Goal: Information Seeking & Learning: Learn about a topic

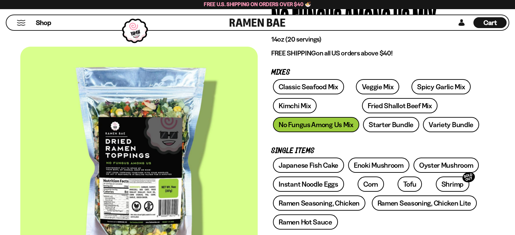
scroll to position [68, 0]
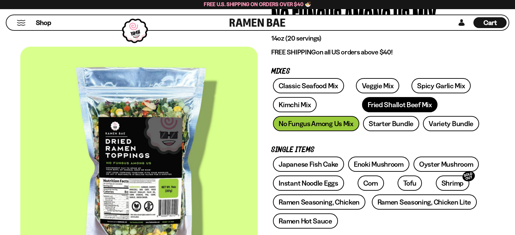
click at [376, 105] on link "Fried Shallot Beef Mix" at bounding box center [400, 104] width 76 height 15
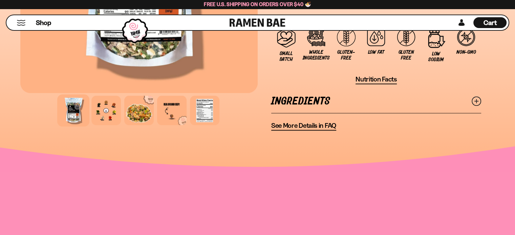
scroll to position [582, 0]
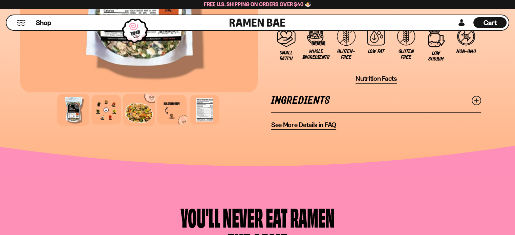
click at [136, 107] on div at bounding box center [139, 110] width 32 height 32
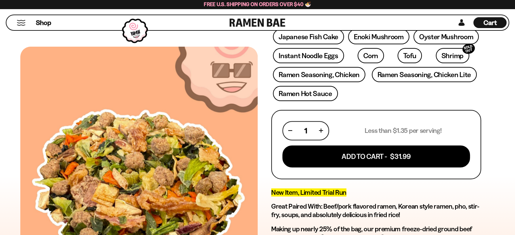
scroll to position [108, 0]
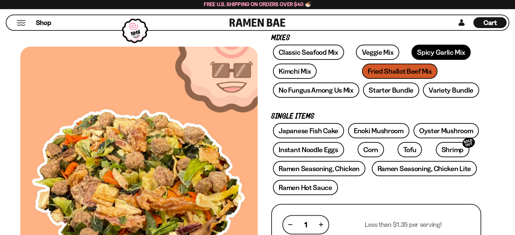
click at [433, 52] on link "Spicy Garlic Mix" at bounding box center [440, 52] width 59 height 15
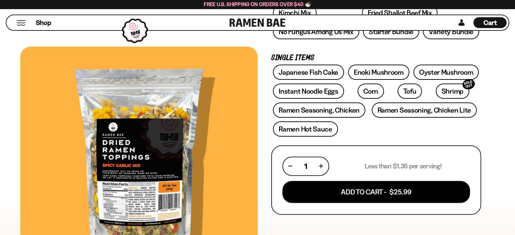
scroll to position [175, 0]
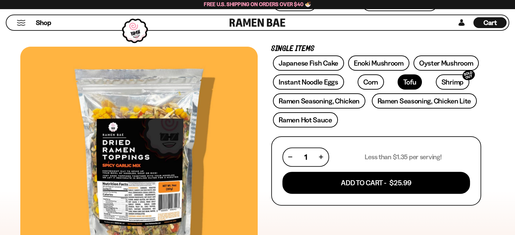
click at [398, 79] on link "Tofu" at bounding box center [410, 81] width 24 height 15
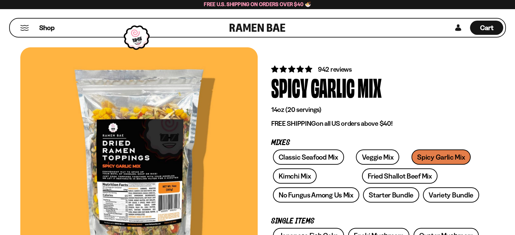
scroll to position [0, 0]
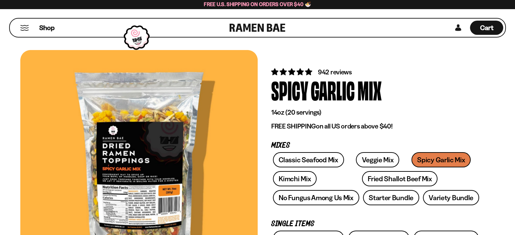
click at [26, 27] on button "Mobile Menu Trigger" at bounding box center [24, 28] width 9 height 6
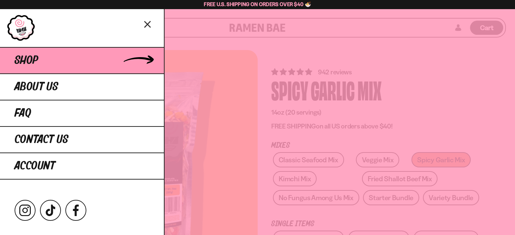
click at [43, 60] on link "Shop" at bounding box center [82, 60] width 164 height 26
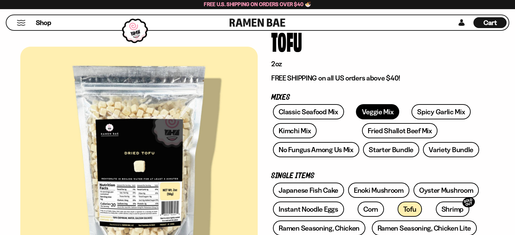
scroll to position [68, 0]
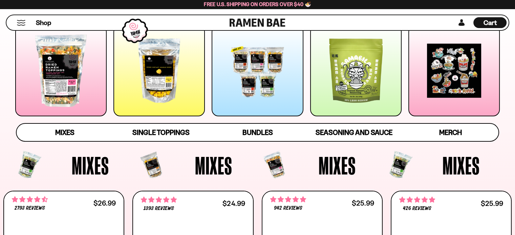
scroll to position [108, 0]
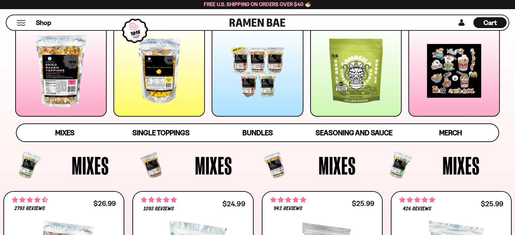
click at [147, 81] on div at bounding box center [158, 70] width 91 height 91
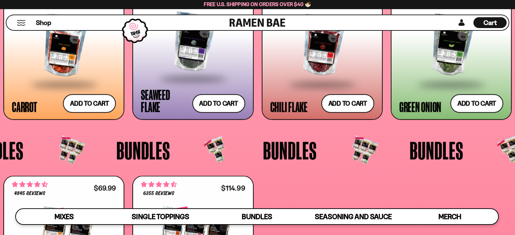
scroll to position [1290, 0]
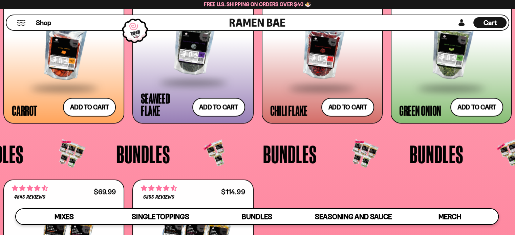
click at [415, 76] on div at bounding box center [451, 49] width 104 height 77
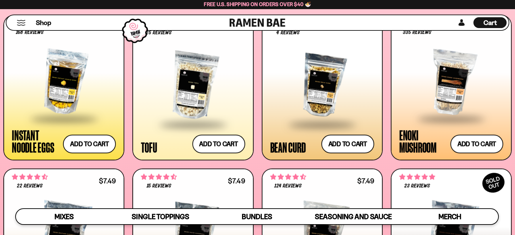
scroll to position [772, 0]
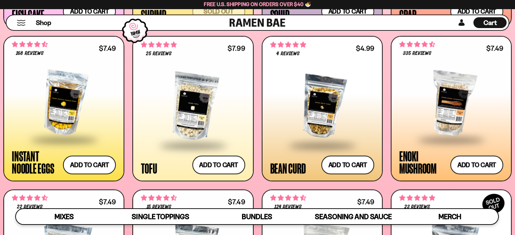
click at [331, 109] on div at bounding box center [322, 106] width 104 height 77
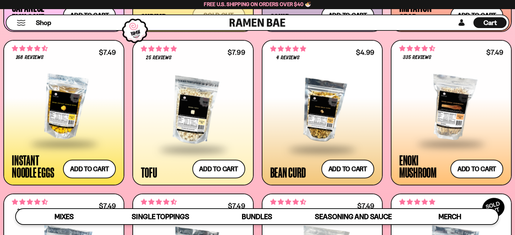
click at [224, 104] on div at bounding box center [193, 110] width 104 height 77
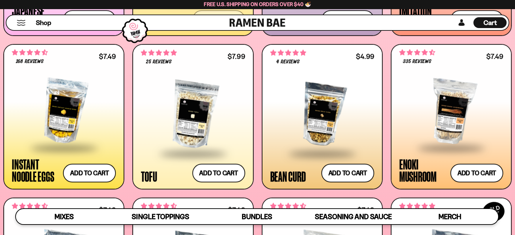
click at [326, 116] on div at bounding box center [322, 115] width 104 height 77
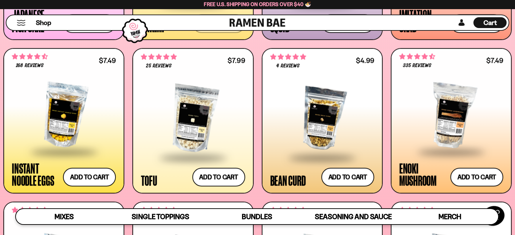
click at [217, 97] on div at bounding box center [193, 119] width 104 height 77
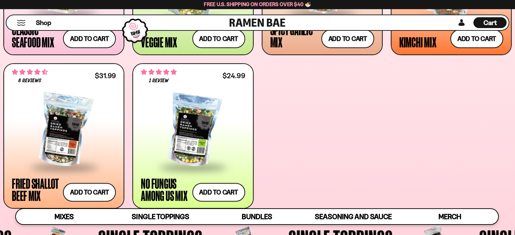
scroll to position [383, 0]
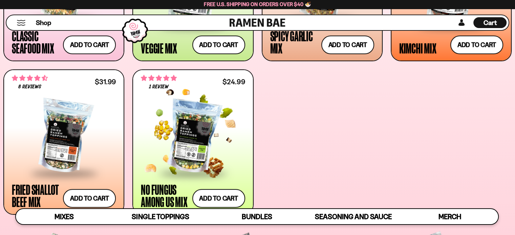
click at [211, 138] on div at bounding box center [193, 137] width 104 height 72
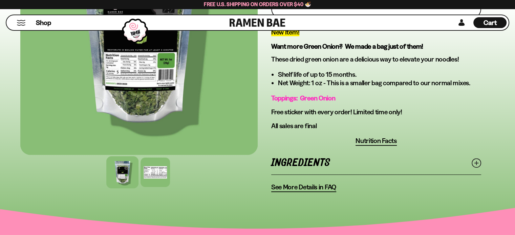
scroll to position [237, 0]
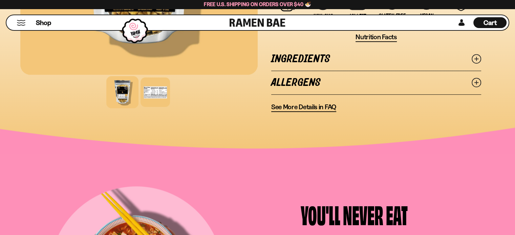
scroll to position [345, 0]
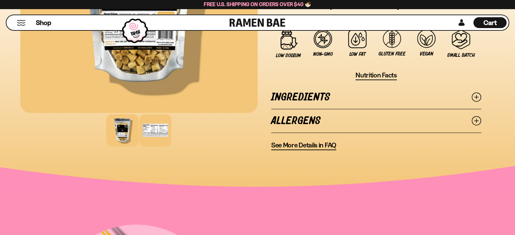
click at [153, 124] on div at bounding box center [155, 130] width 32 height 32
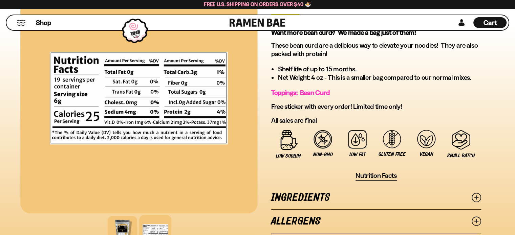
scroll to position [243, 0]
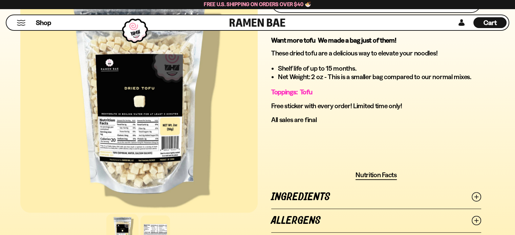
scroll to position [474, 0]
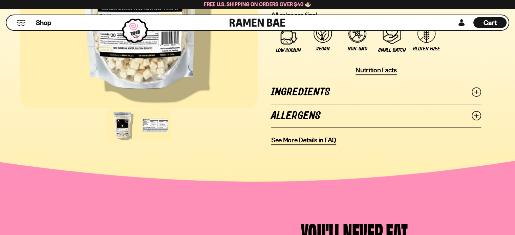
click at [165, 127] on div at bounding box center [155, 125] width 32 height 32
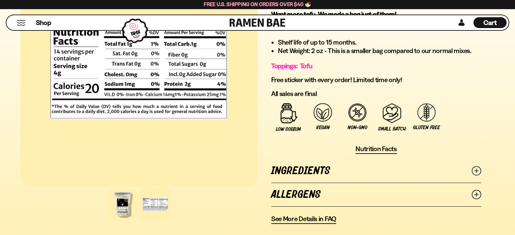
scroll to position [372, 0]
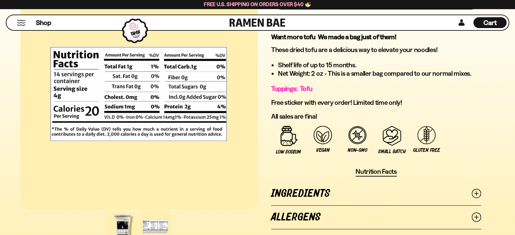
click at [332, 191] on link "Ingredients" at bounding box center [376, 193] width 210 height 23
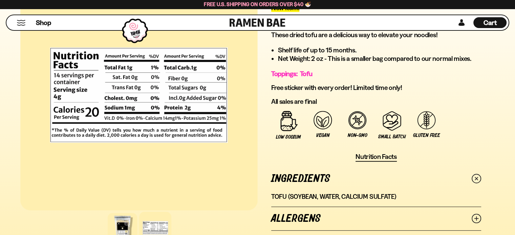
scroll to position [406, 0]
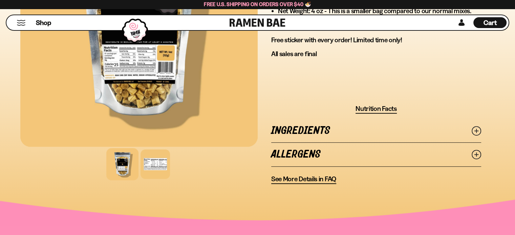
scroll to position [311, 0]
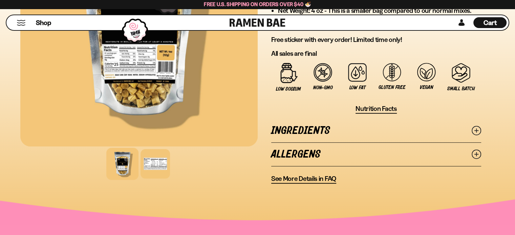
click at [324, 126] on link "Ingredients" at bounding box center [376, 130] width 210 height 23
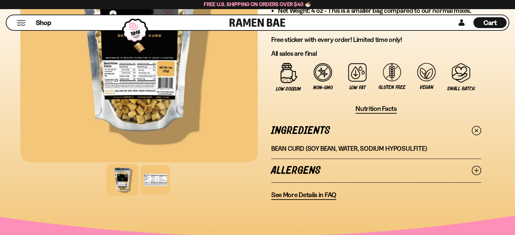
click at [164, 117] on div at bounding box center [138, 47] width 237 height 231
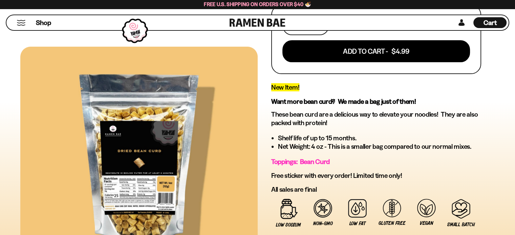
scroll to position [176, 0]
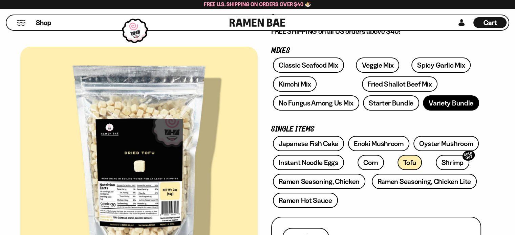
scroll to position [102, 0]
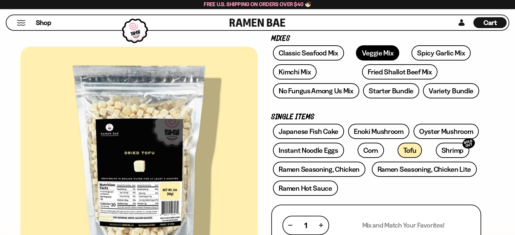
click at [379, 53] on link "Veggie Mix" at bounding box center [377, 52] width 43 height 15
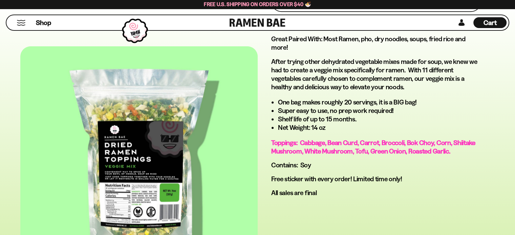
scroll to position [372, 0]
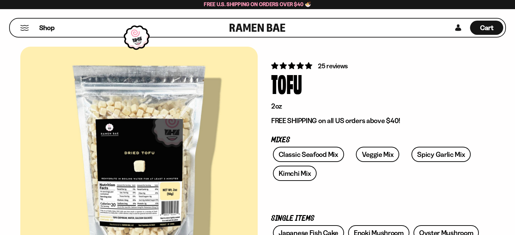
scroll to position [108, 0]
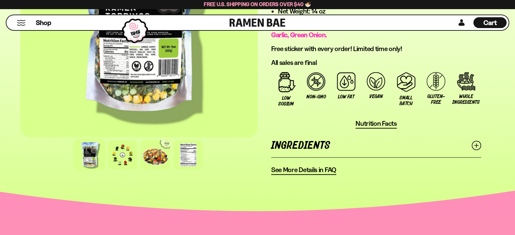
scroll to position [412, 0]
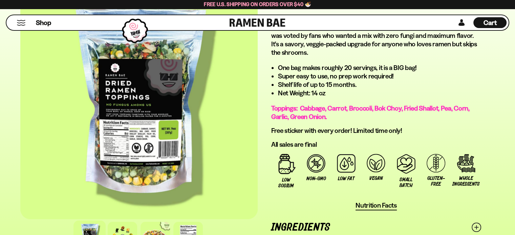
click at [19, 23] on button "Mobile Menu Trigger" at bounding box center [21, 23] width 9 height 6
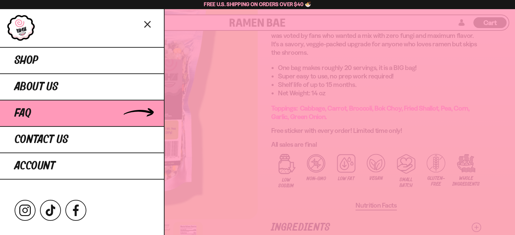
click at [30, 114] on span "FAQ" at bounding box center [23, 113] width 17 height 12
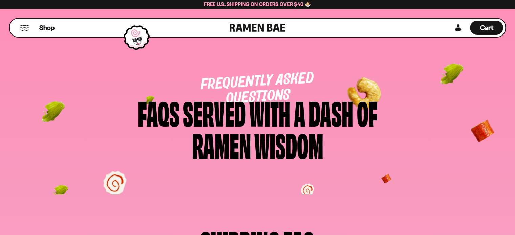
click at [25, 28] on button "Mobile Menu Trigger" at bounding box center [24, 28] width 9 height 6
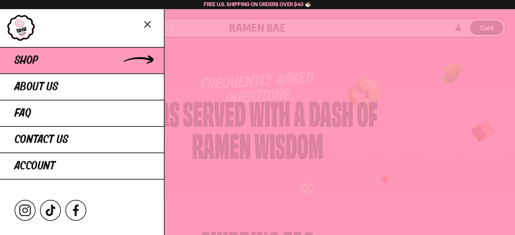
click at [62, 67] on link "Shop" at bounding box center [82, 60] width 164 height 26
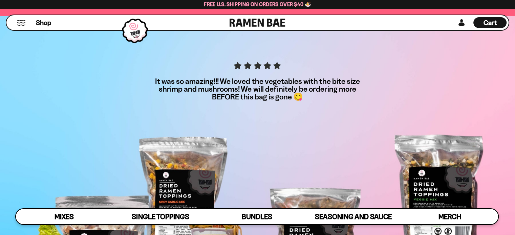
scroll to position [2072, 0]
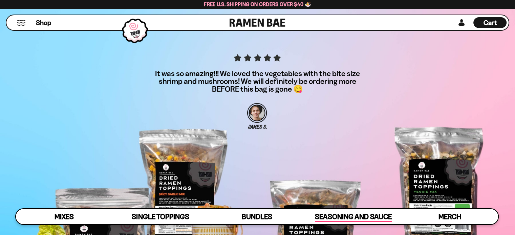
click at [356, 218] on span "Seasoning and Sauce" at bounding box center [353, 217] width 77 height 9
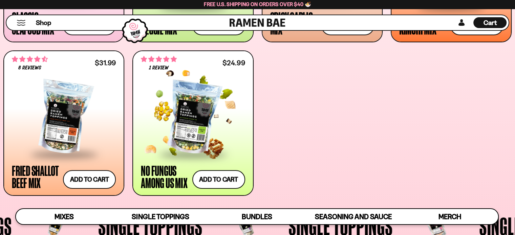
scroll to position [406, 0]
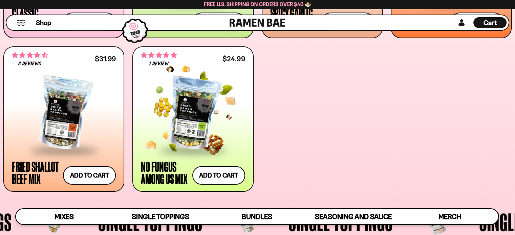
click at [214, 117] on div at bounding box center [193, 114] width 104 height 72
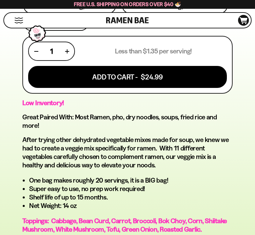
scroll to position [406, 0]
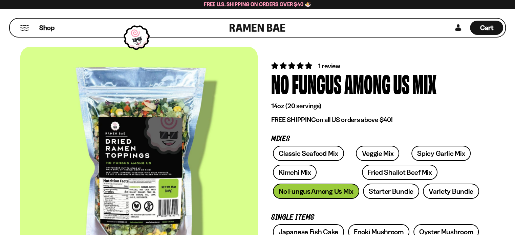
click at [22, 29] on button "Mobile Menu Trigger" at bounding box center [24, 28] width 9 height 6
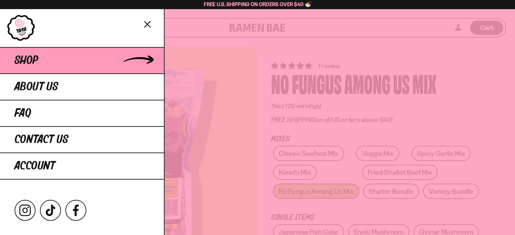
click at [39, 62] on link "Shop" at bounding box center [82, 60] width 164 height 26
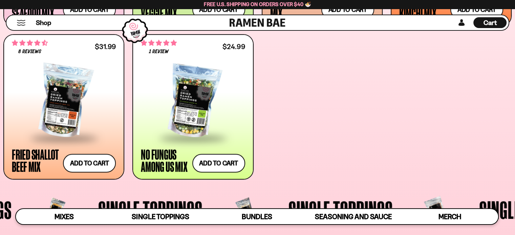
scroll to position [446, 0]
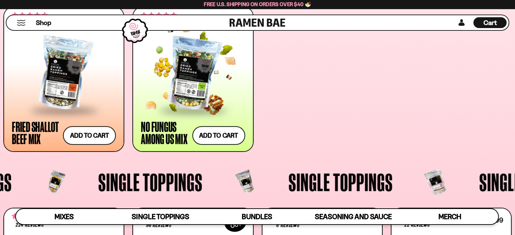
click at [213, 69] on div at bounding box center [193, 74] width 104 height 72
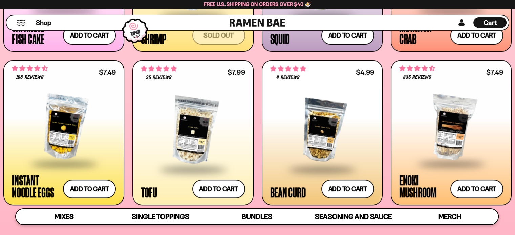
scroll to position [750, 0]
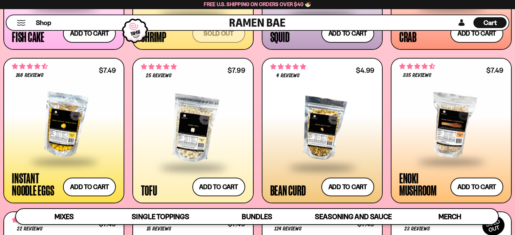
click at [326, 112] on div at bounding box center [322, 128] width 104 height 77
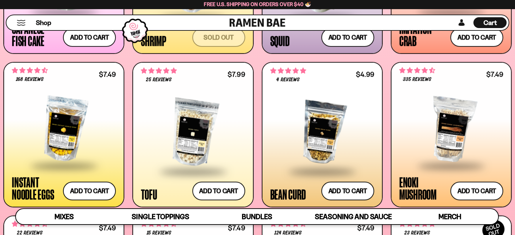
click at [196, 111] on div at bounding box center [193, 132] width 104 height 77
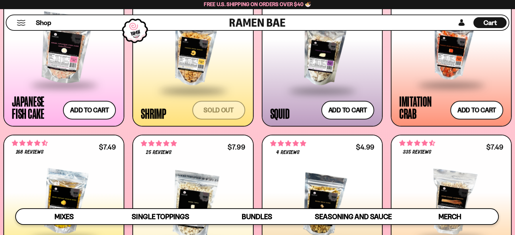
scroll to position [674, 0]
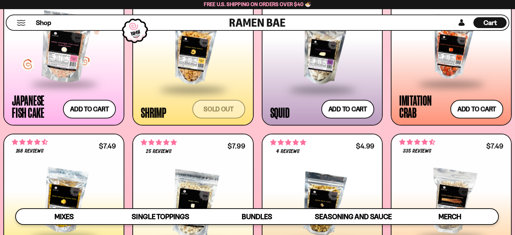
click at [79, 69] on div at bounding box center [64, 48] width 104 height 72
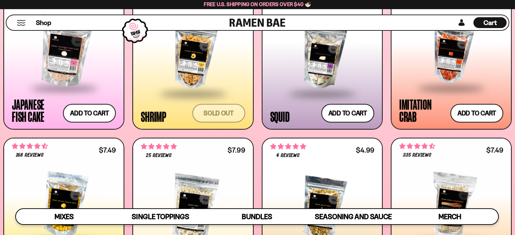
click at [450, 76] on div at bounding box center [451, 52] width 104 height 72
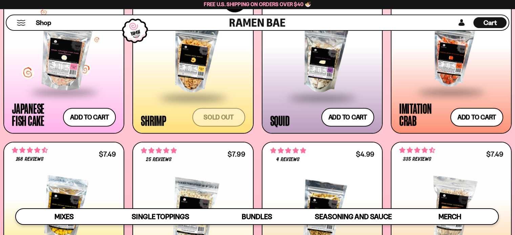
click at [52, 70] on div at bounding box center [64, 56] width 104 height 72
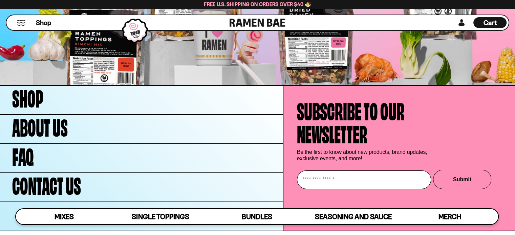
scroll to position [2294, 0]
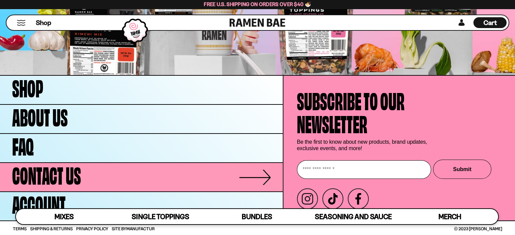
click at [73, 169] on span "Contact Us" at bounding box center [46, 174] width 69 height 23
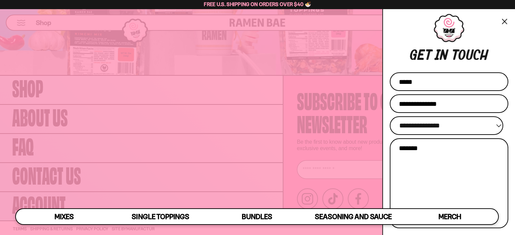
click at [484, 126] on select "**********" at bounding box center [446, 125] width 113 height 19
click at [402, 40] on div at bounding box center [449, 28] width 119 height 28
click at [502, 21] on button "×" at bounding box center [504, 22] width 8 height 10
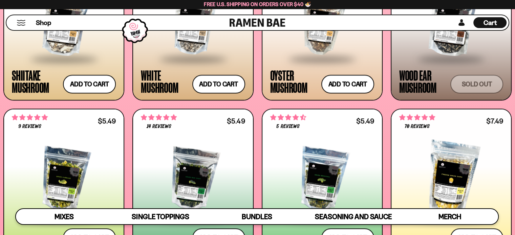
scroll to position [1042, 0]
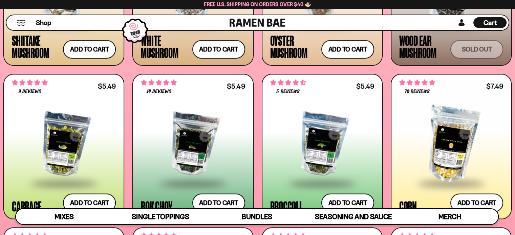
click at [83, 135] on div at bounding box center [64, 144] width 104 height 77
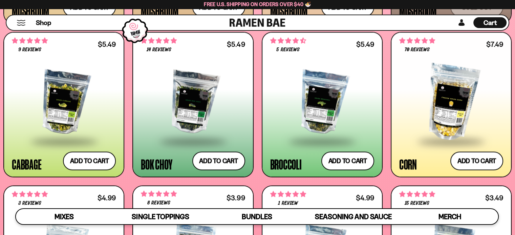
scroll to position [1102, 0]
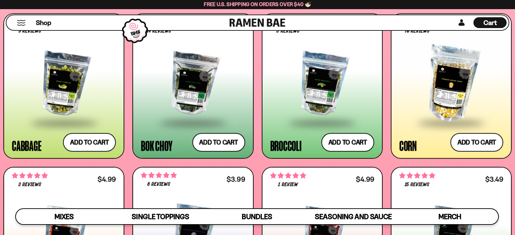
click at [187, 111] on div at bounding box center [193, 84] width 104 height 77
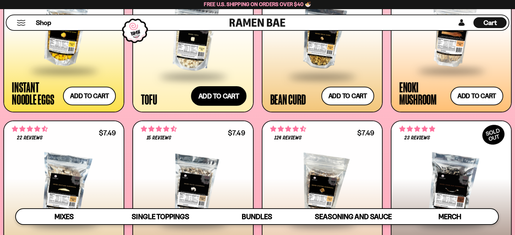
scroll to position [925, 0]
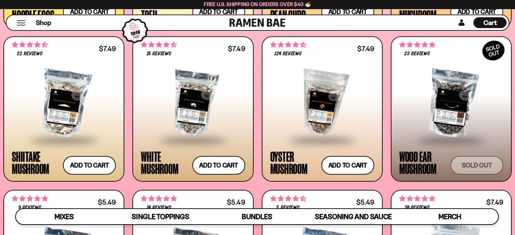
click at [85, 93] on div at bounding box center [64, 104] width 104 height 72
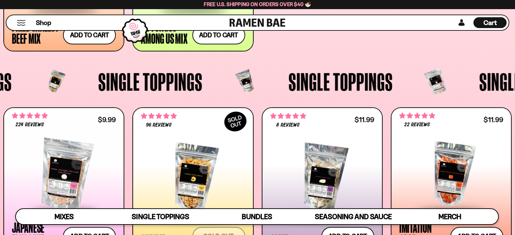
scroll to position [615, 0]
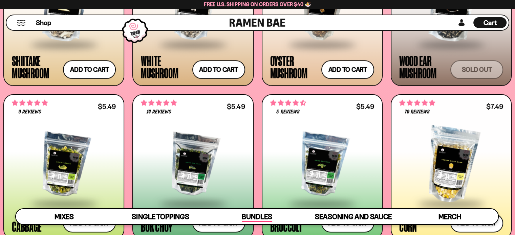
click at [257, 217] on span "Bundles" at bounding box center [257, 217] width 30 height 9
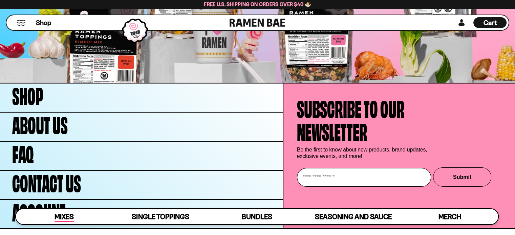
scroll to position [2294, 0]
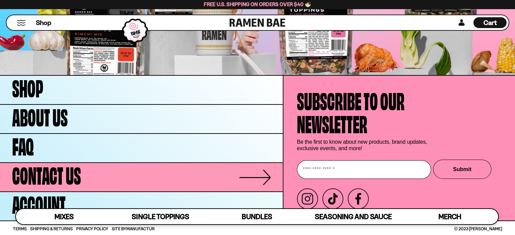
click at [271, 179] on link "Contact Us" at bounding box center [141, 177] width 283 height 28
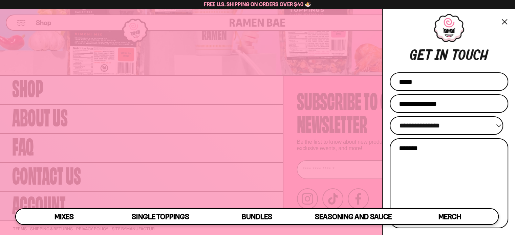
click at [503, 20] on button "×" at bounding box center [504, 22] width 8 height 10
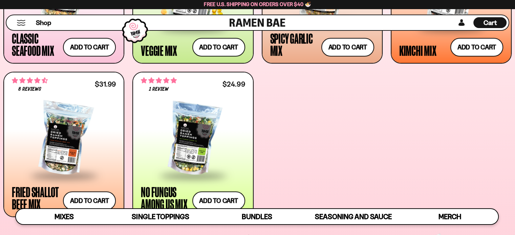
scroll to position [398, 0]
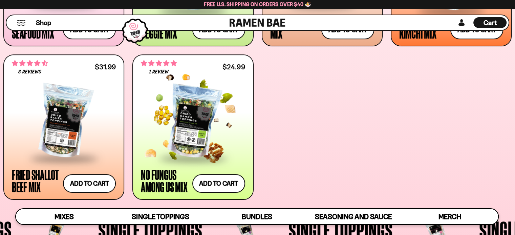
click at [211, 111] on div at bounding box center [193, 122] width 104 height 72
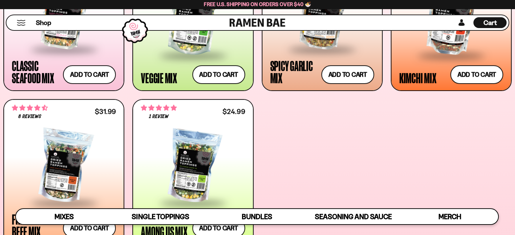
scroll to position [329, 0]
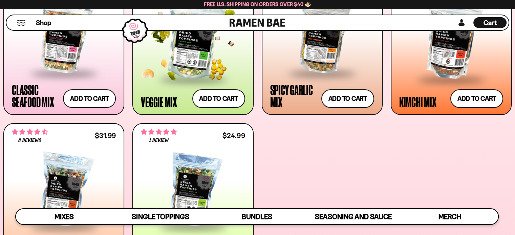
click at [177, 61] on div at bounding box center [193, 40] width 104 height 77
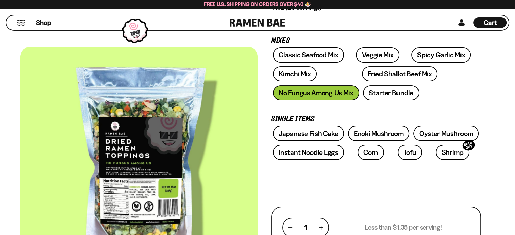
scroll to position [102, 0]
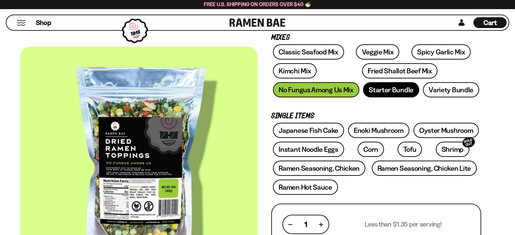
click at [380, 87] on link "Starter Bundle" at bounding box center [391, 89] width 56 height 15
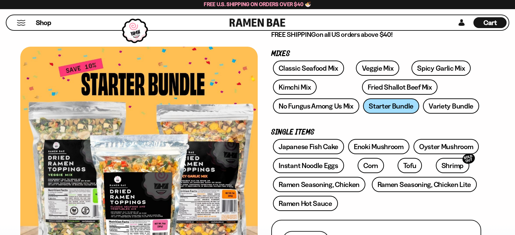
scroll to position [102, 0]
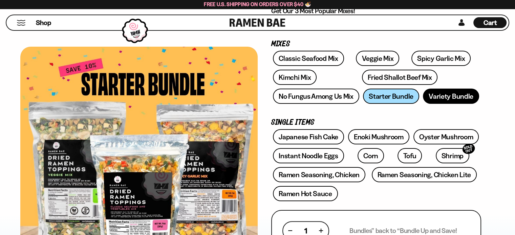
click at [444, 92] on link "Variety Bundle" at bounding box center [451, 96] width 56 height 15
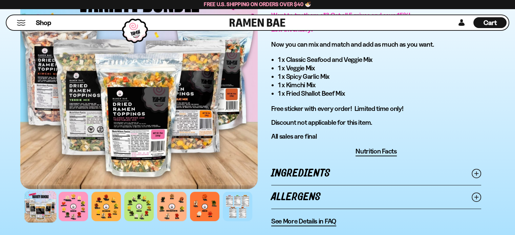
scroll to position [379, 0]
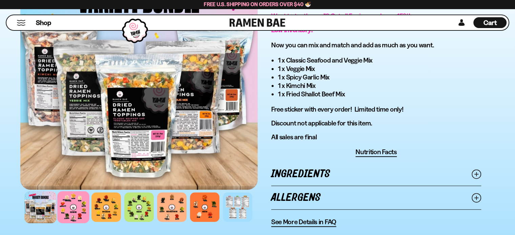
click at [76, 196] on div at bounding box center [73, 207] width 32 height 32
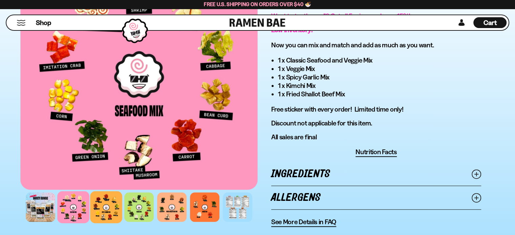
click at [102, 205] on div at bounding box center [106, 207] width 32 height 32
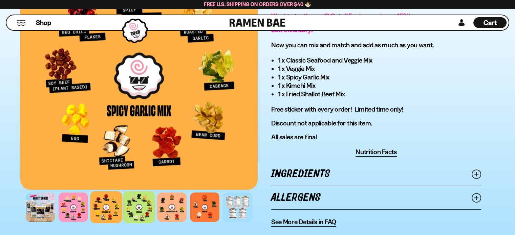
click at [133, 209] on div at bounding box center [139, 207] width 32 height 32
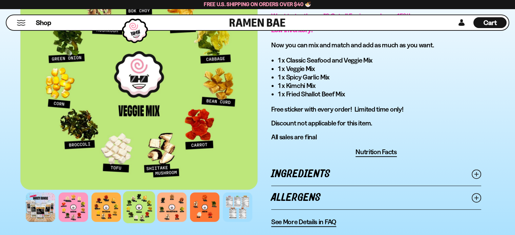
click at [152, 210] on div at bounding box center [139, 207] width 32 height 32
click at [169, 211] on div at bounding box center [172, 207] width 32 height 32
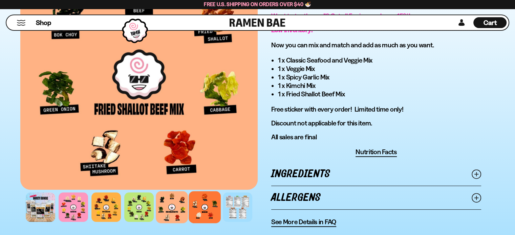
click at [198, 212] on div at bounding box center [205, 207] width 32 height 32
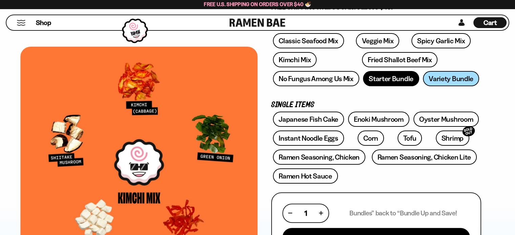
scroll to position [40, 0]
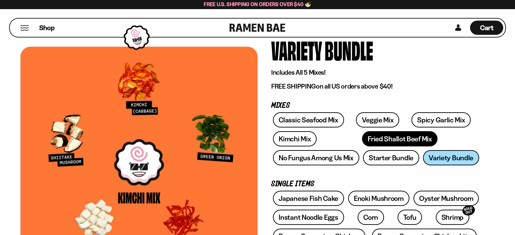
click at [380, 136] on link "Fried Shallot Beef Mix" at bounding box center [400, 138] width 76 height 15
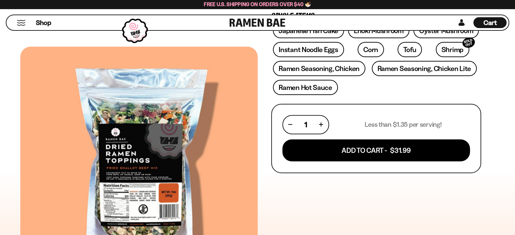
scroll to position [169, 0]
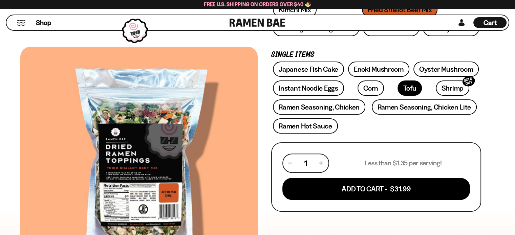
click at [398, 88] on link "Tofu" at bounding box center [410, 88] width 24 height 15
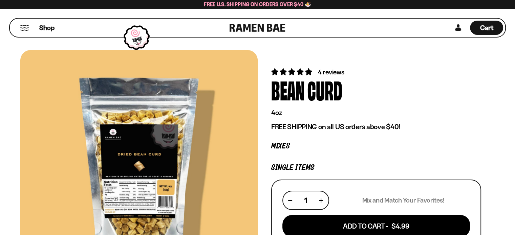
click at [145, 135] on div at bounding box center [138, 165] width 237 height 231
click at [146, 231] on div at bounding box center [138, 165] width 237 height 231
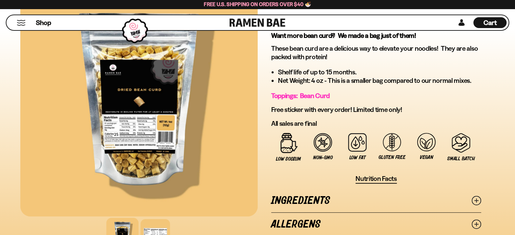
scroll to position [237, 0]
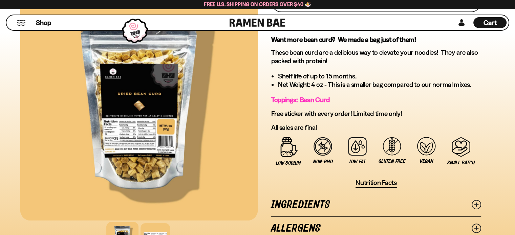
click at [152, 106] on div at bounding box center [138, 105] width 237 height 231
click at [151, 106] on div at bounding box center [138, 105] width 237 height 231
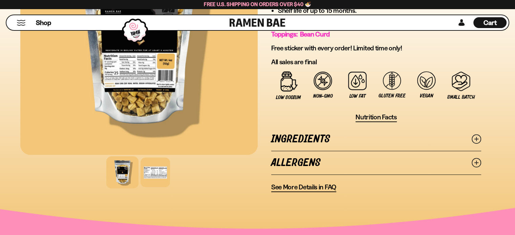
scroll to position [372, 0]
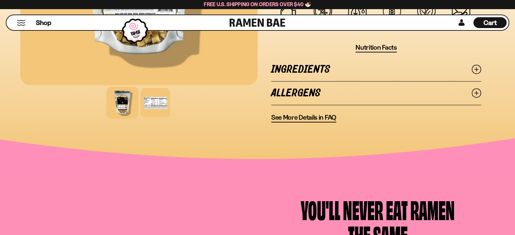
click at [304, 70] on link "Ingredients" at bounding box center [376, 69] width 210 height 23
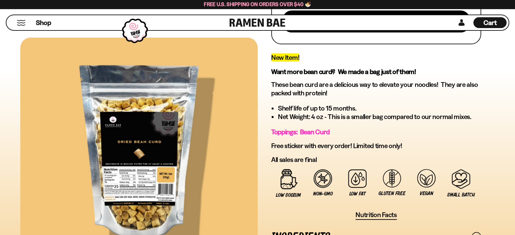
scroll to position [203, 0]
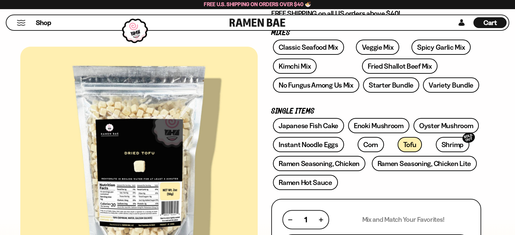
scroll to position [135, 0]
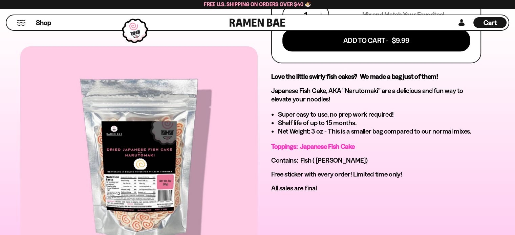
scroll to position [345, 0]
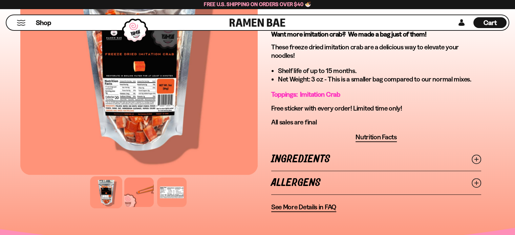
scroll to position [243, 0]
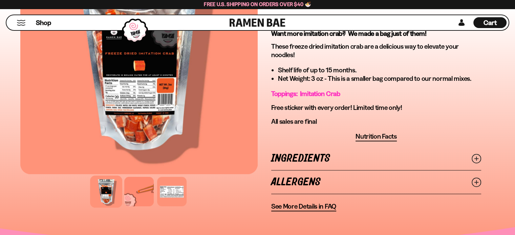
click at [381, 153] on link "Ingredients" at bounding box center [376, 158] width 210 height 23
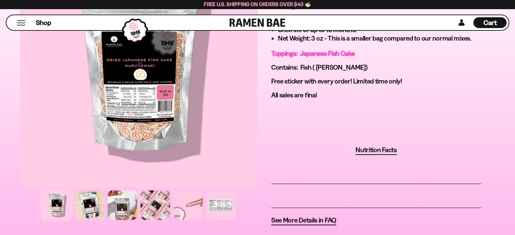
scroll to position [412, 0]
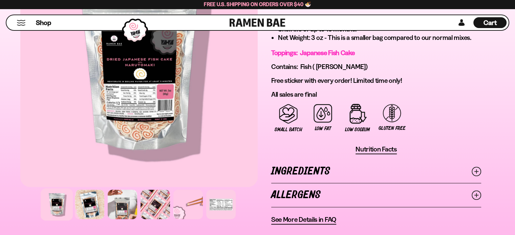
drag, startPoint x: 328, startPoint y: 172, endPoint x: 327, endPoint y: 164, distance: 7.6
click at [328, 172] on link "Ingredients" at bounding box center [376, 171] width 210 height 23
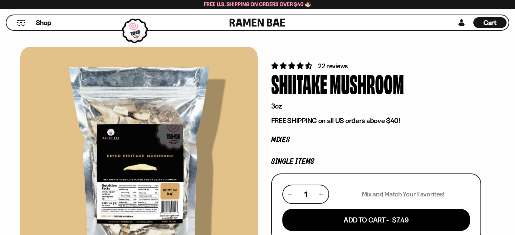
scroll to position [372, 0]
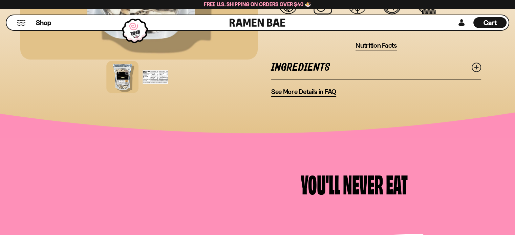
click at [155, 77] on div at bounding box center [155, 77] width 32 height 32
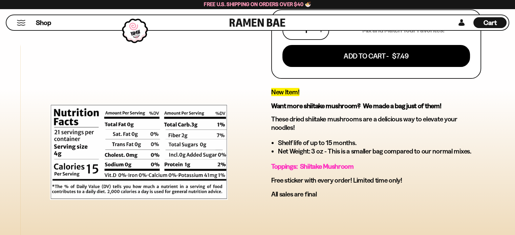
scroll to position [271, 0]
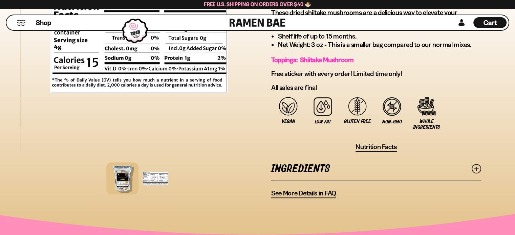
click at [124, 181] on div at bounding box center [122, 179] width 32 height 32
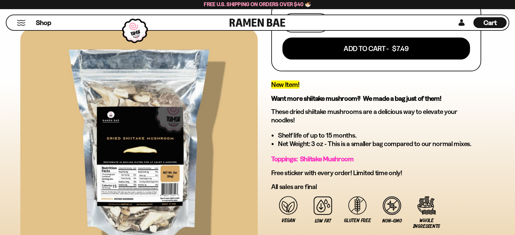
scroll to position [169, 0]
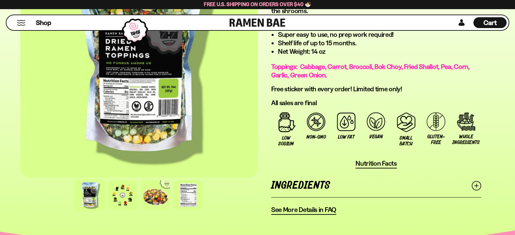
scroll to position [440, 0]
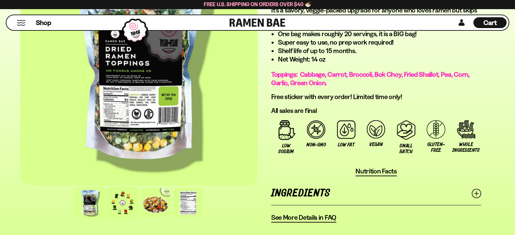
click at [130, 206] on div at bounding box center [122, 203] width 32 height 32
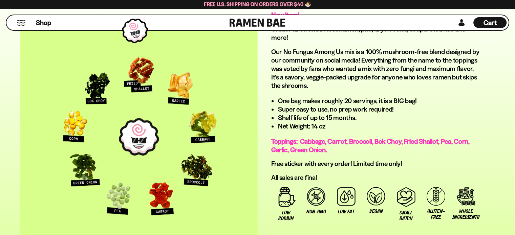
scroll to position [372, 0]
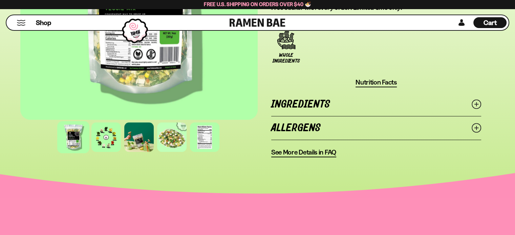
scroll to position [548, 0]
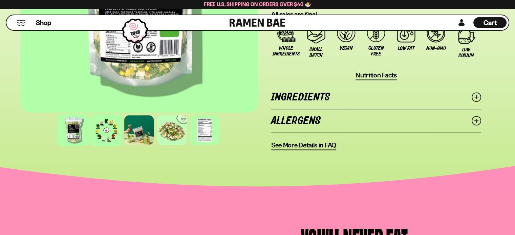
click at [97, 129] on div at bounding box center [106, 130] width 32 height 32
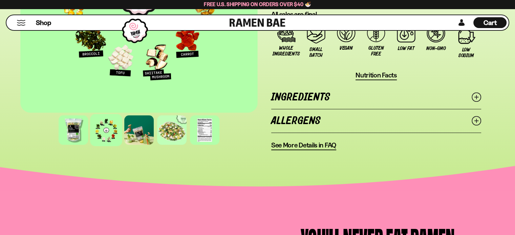
click at [392, 123] on link "Allergens" at bounding box center [376, 120] width 210 height 23
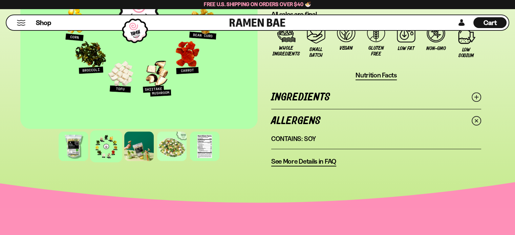
click at [392, 123] on link "Allergens" at bounding box center [376, 120] width 210 height 23
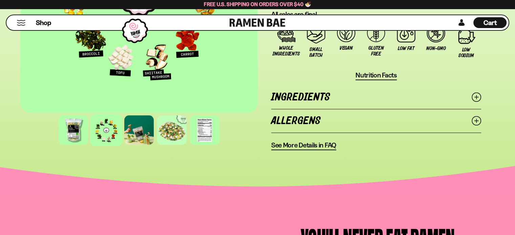
click at [383, 98] on link "Ingredients" at bounding box center [376, 97] width 210 height 23
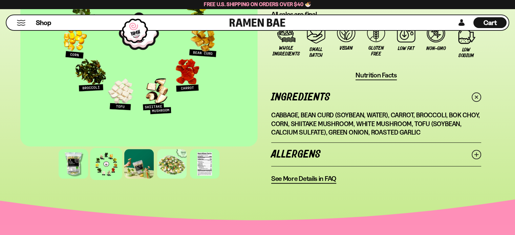
click at [383, 98] on link "Ingredients" at bounding box center [376, 97] width 210 height 23
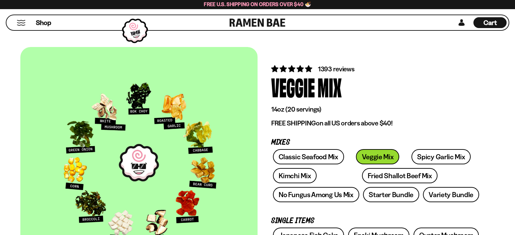
scroll to position [0, 0]
